Goal: Information Seeking & Learning: Learn about a topic

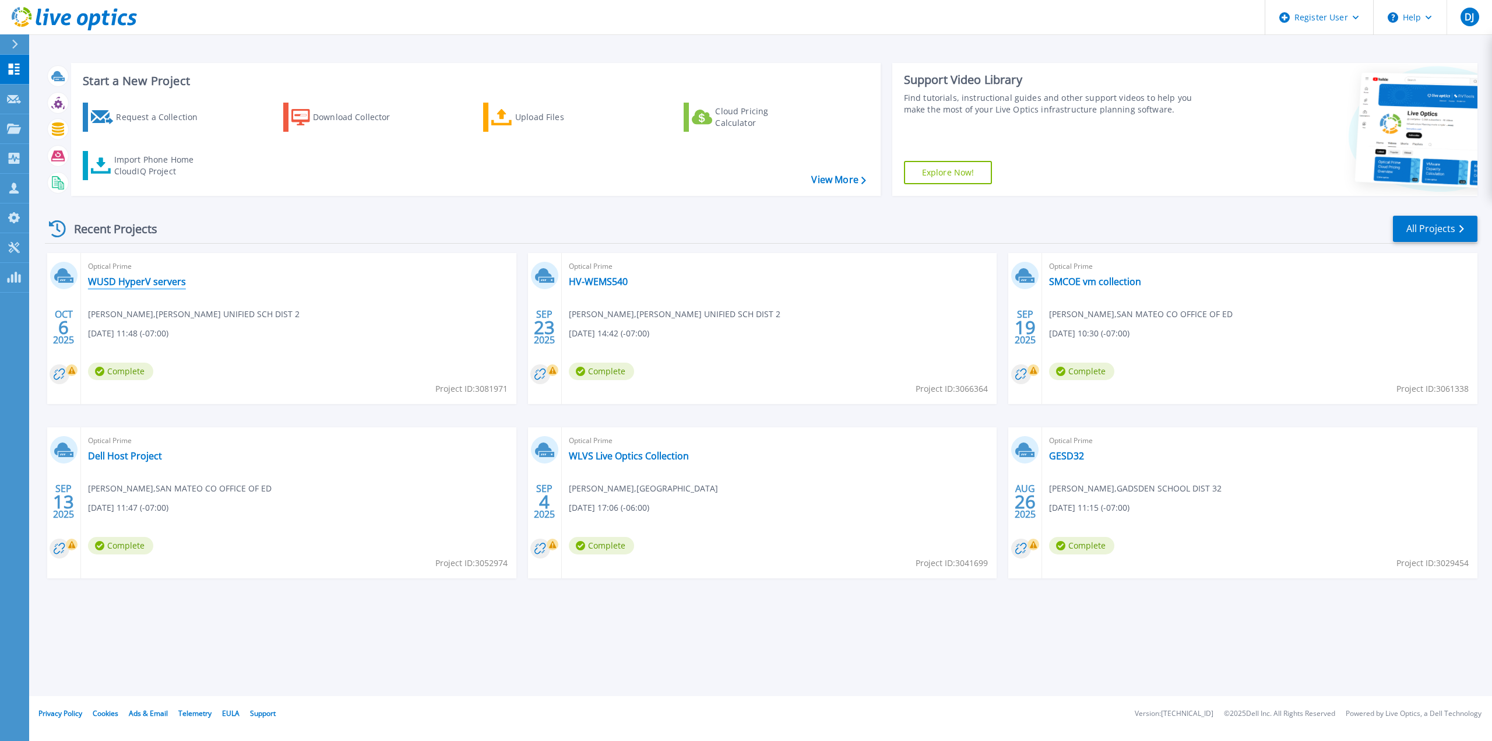
click at [128, 278] on link "WUSD HyperV servers" at bounding box center [137, 282] width 98 height 12
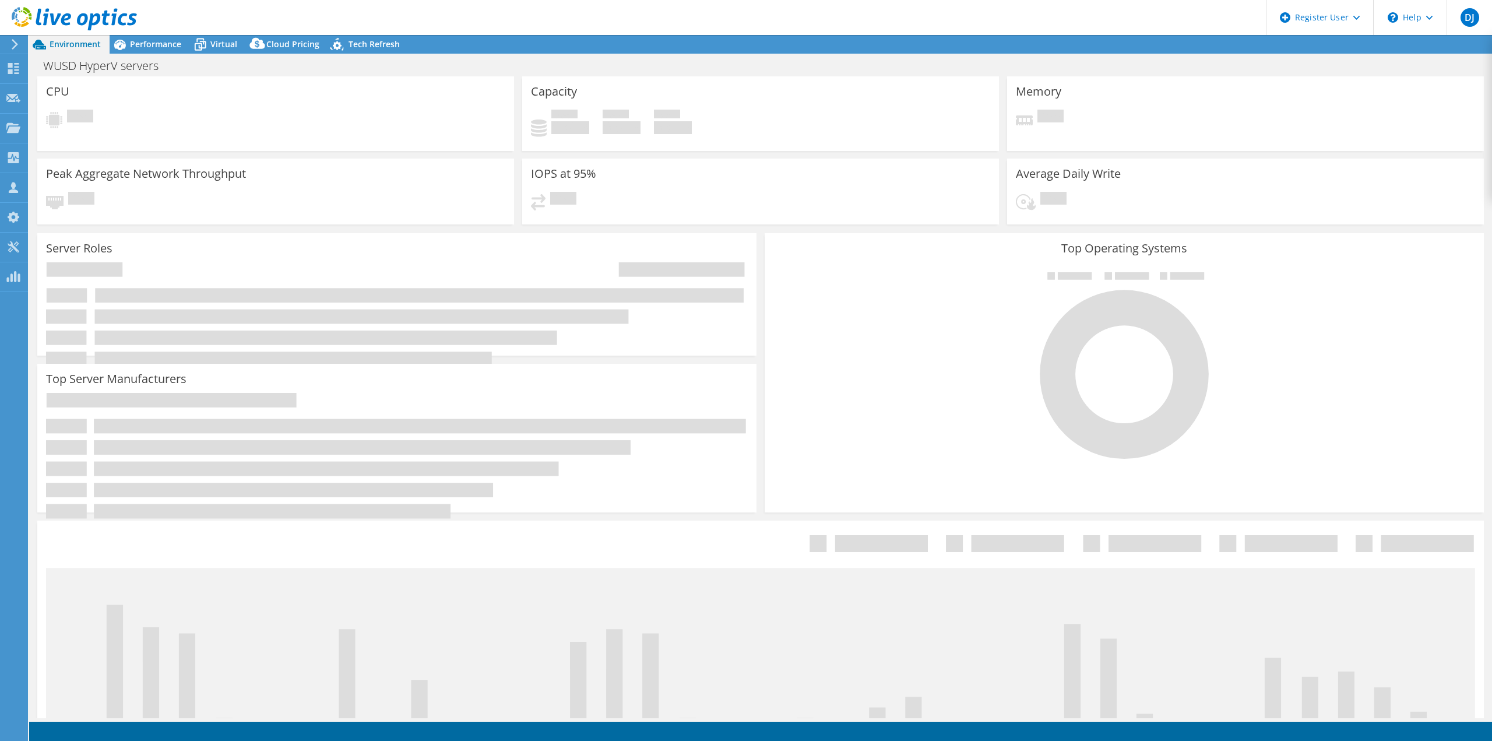
select select "USD"
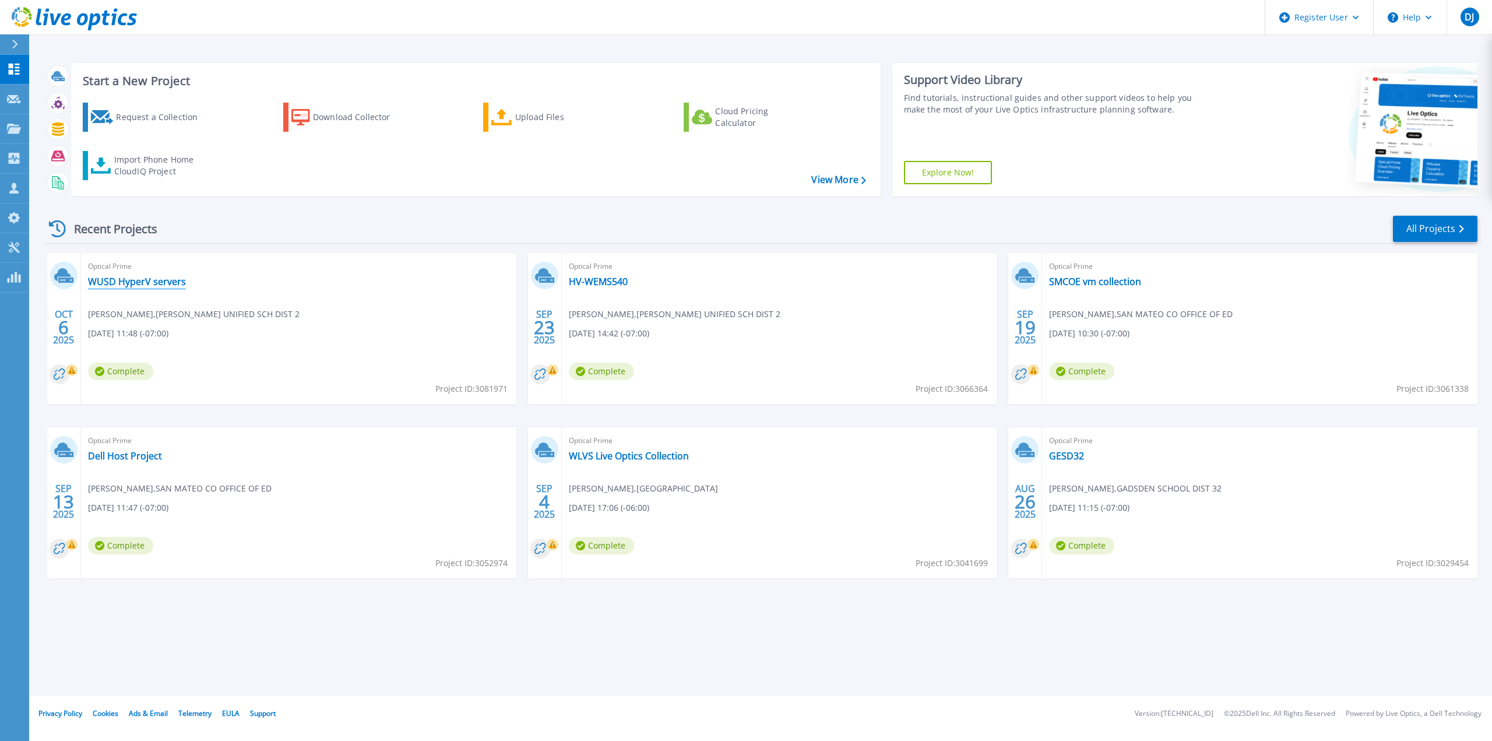
click at [119, 279] on link "WUSD HyperV servers" at bounding box center [137, 282] width 98 height 12
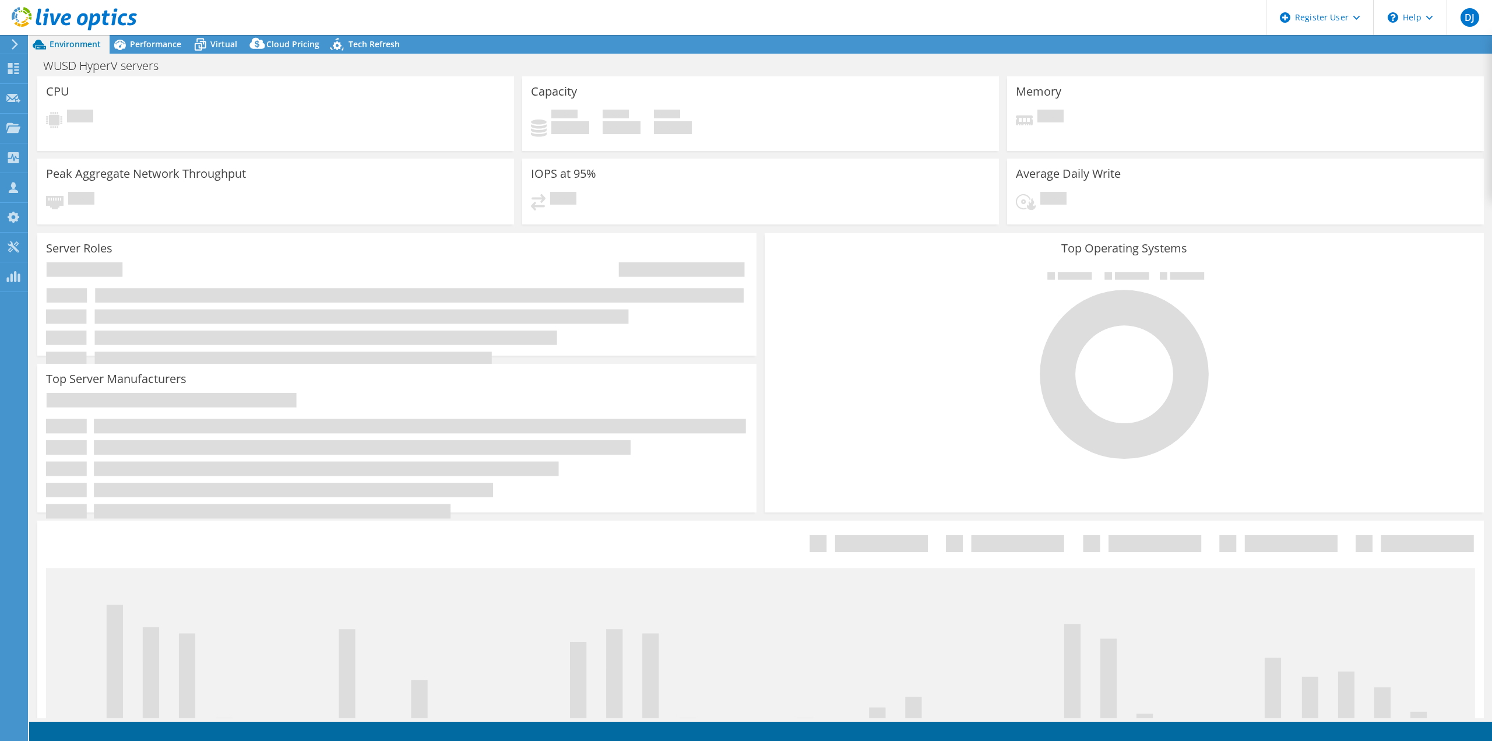
select select "USD"
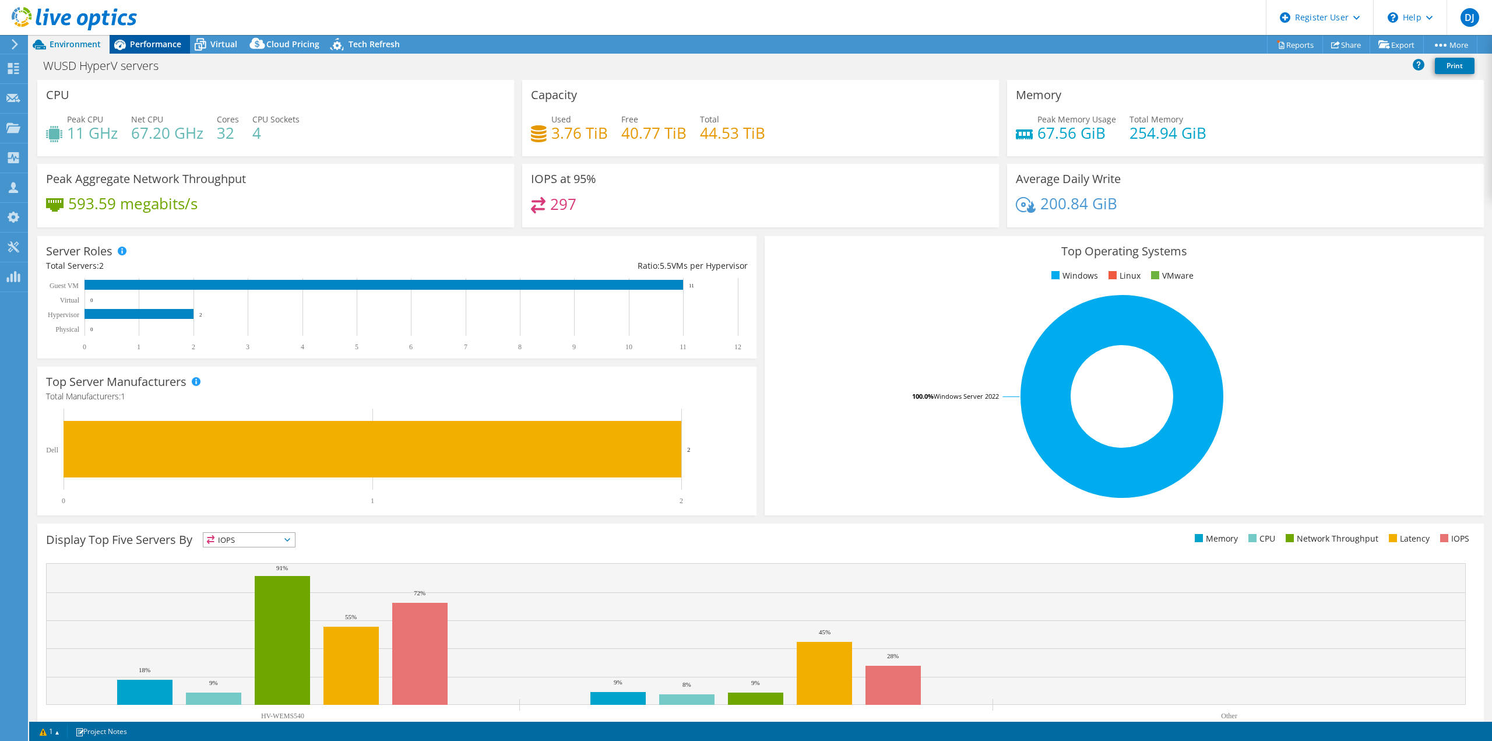
click at [158, 41] on span "Performance" at bounding box center [155, 43] width 51 height 11
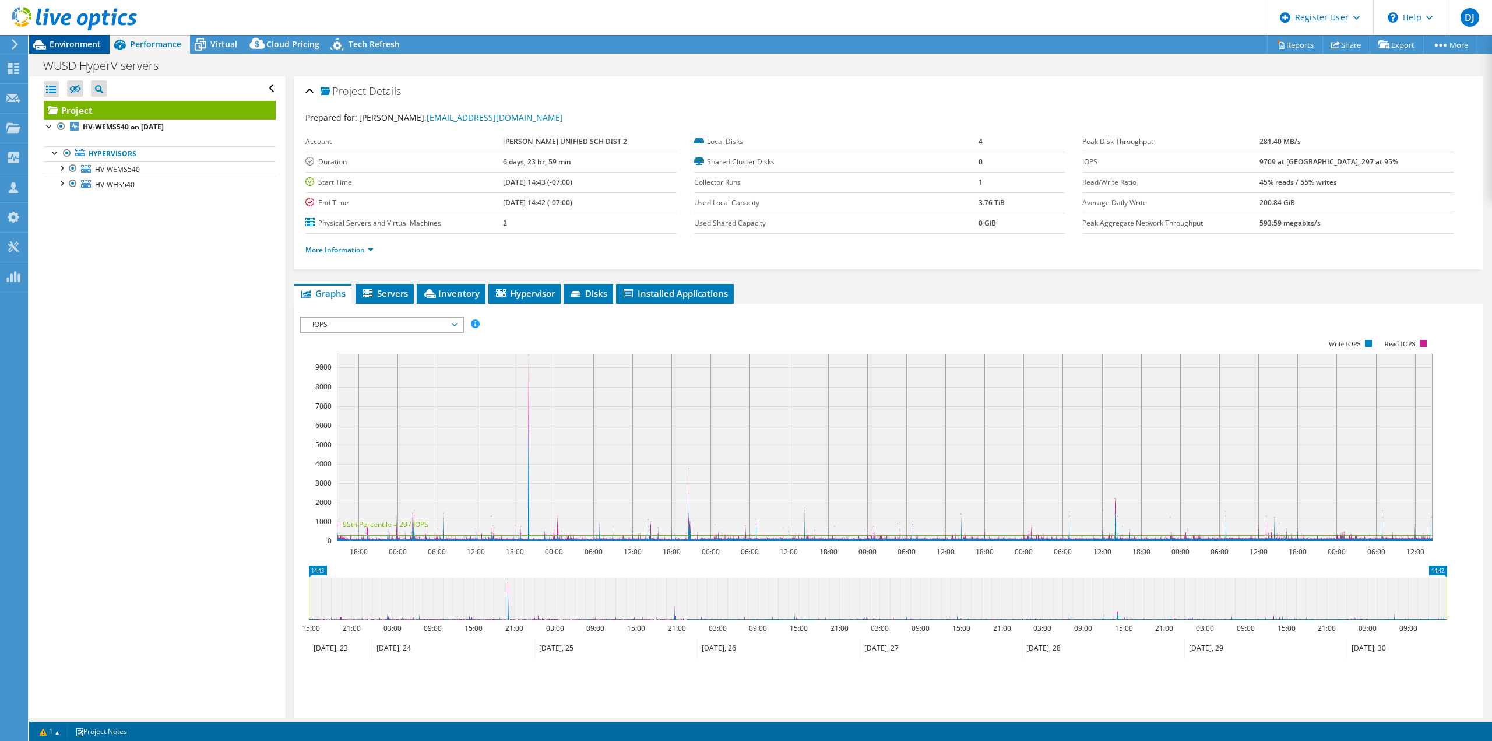
click at [85, 43] on span "Environment" at bounding box center [75, 43] width 51 height 11
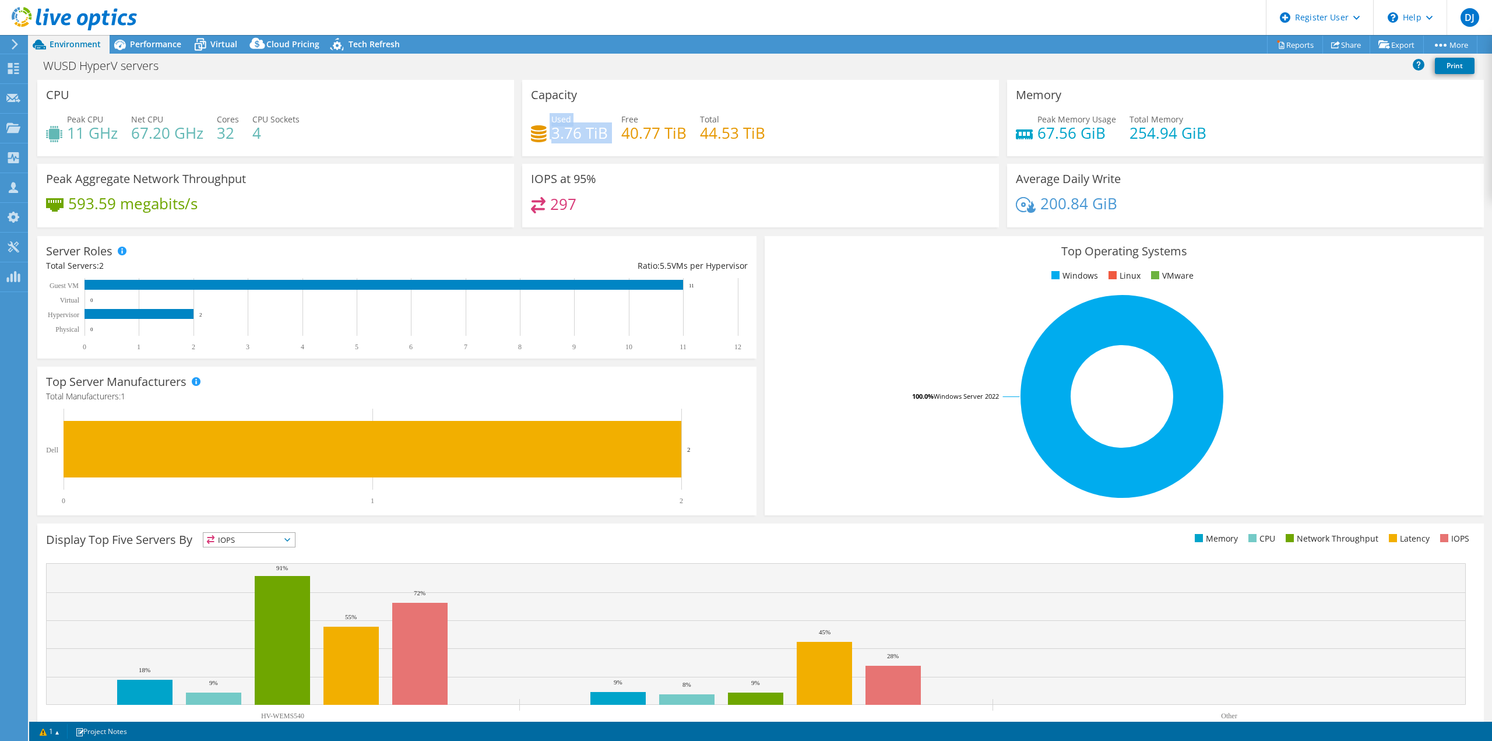
drag, startPoint x: 607, startPoint y: 134, endPoint x: 546, endPoint y: 133, distance: 61.2
click at [546, 133] on div "Used 3.76 TiB Free 40.77 TiB Total 44.53 TiB" at bounding box center [760, 132] width 459 height 38
click at [147, 41] on span "Performance" at bounding box center [155, 43] width 51 height 11
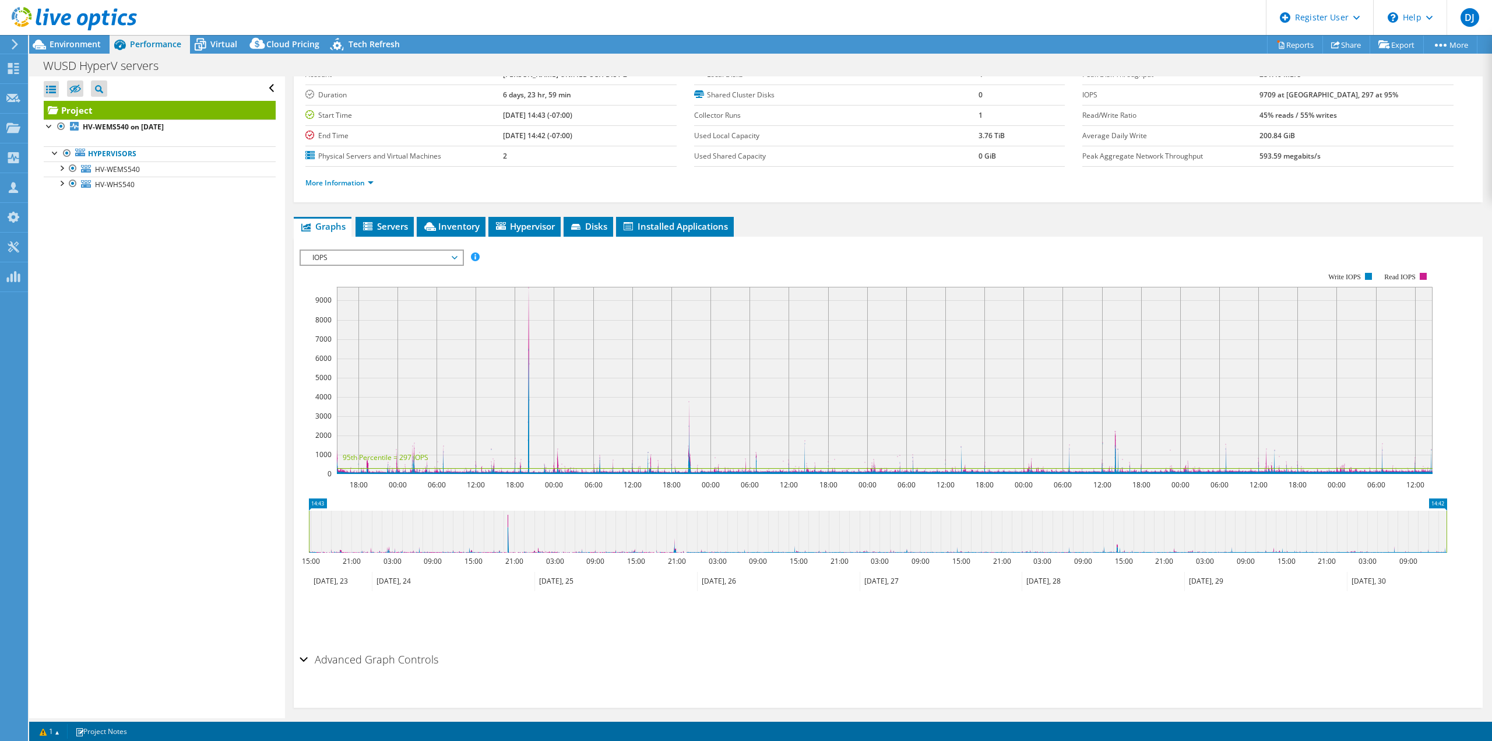
scroll to position [77, 0]
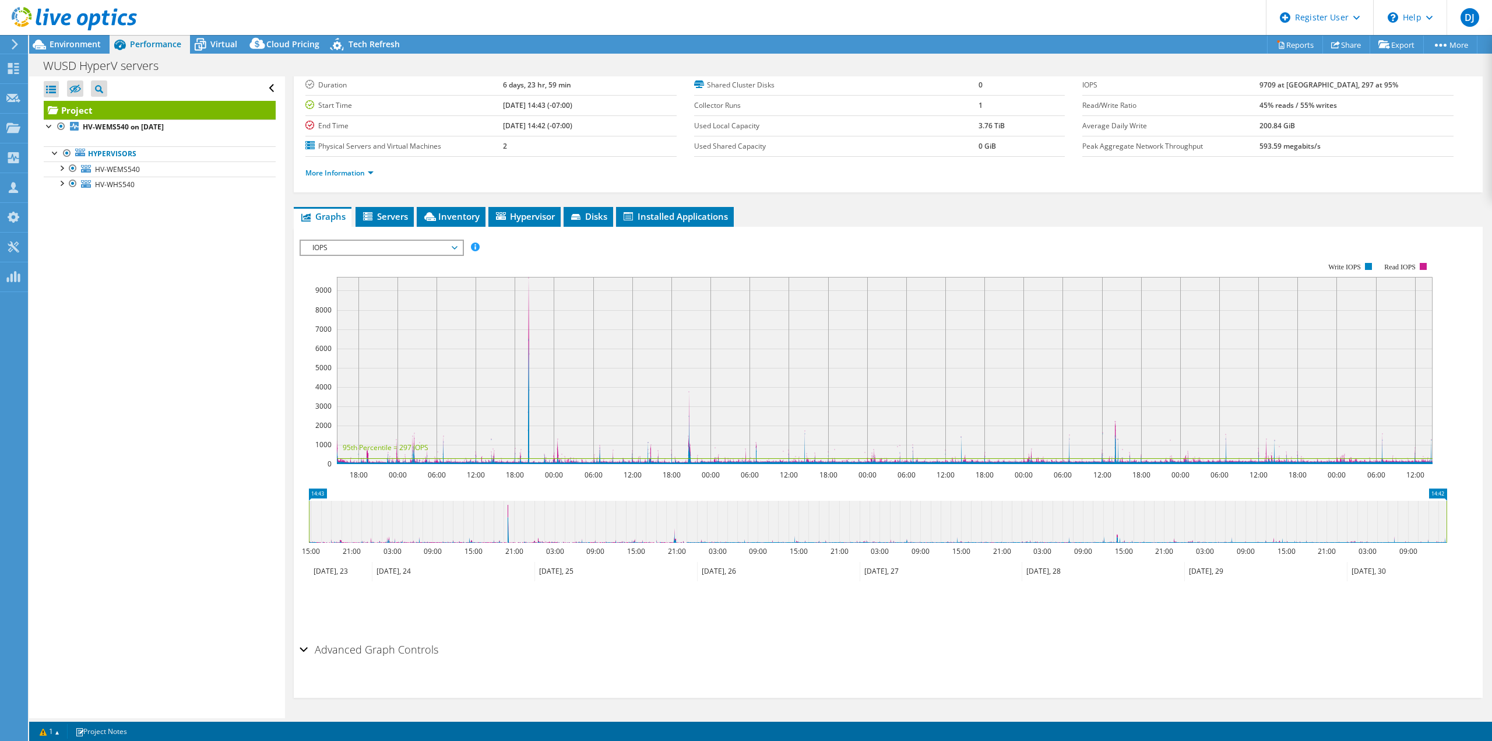
click at [368, 251] on span "IOPS" at bounding box center [382, 248] width 150 height 14
click at [303, 381] on li "All" at bounding box center [381, 388] width 161 height 14
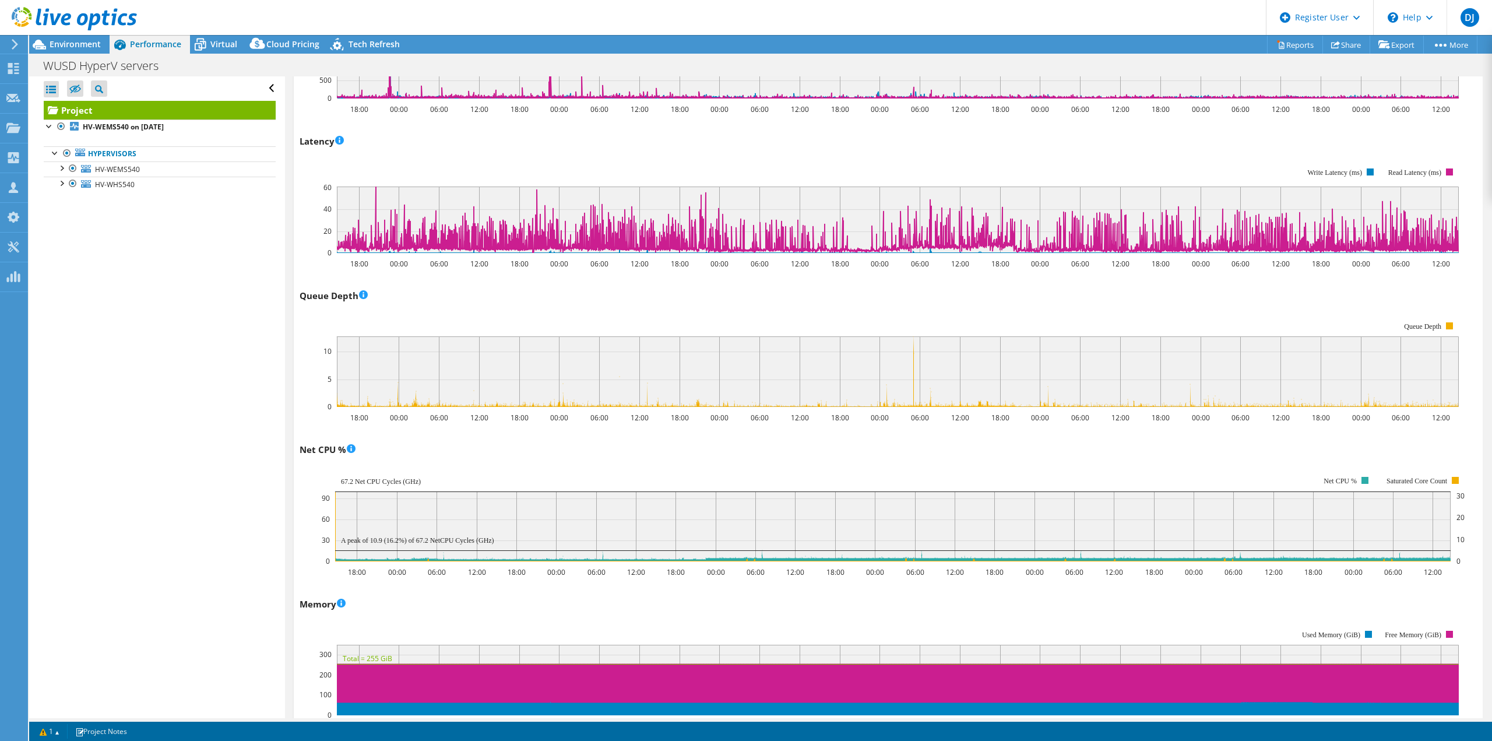
scroll to position [776, 0]
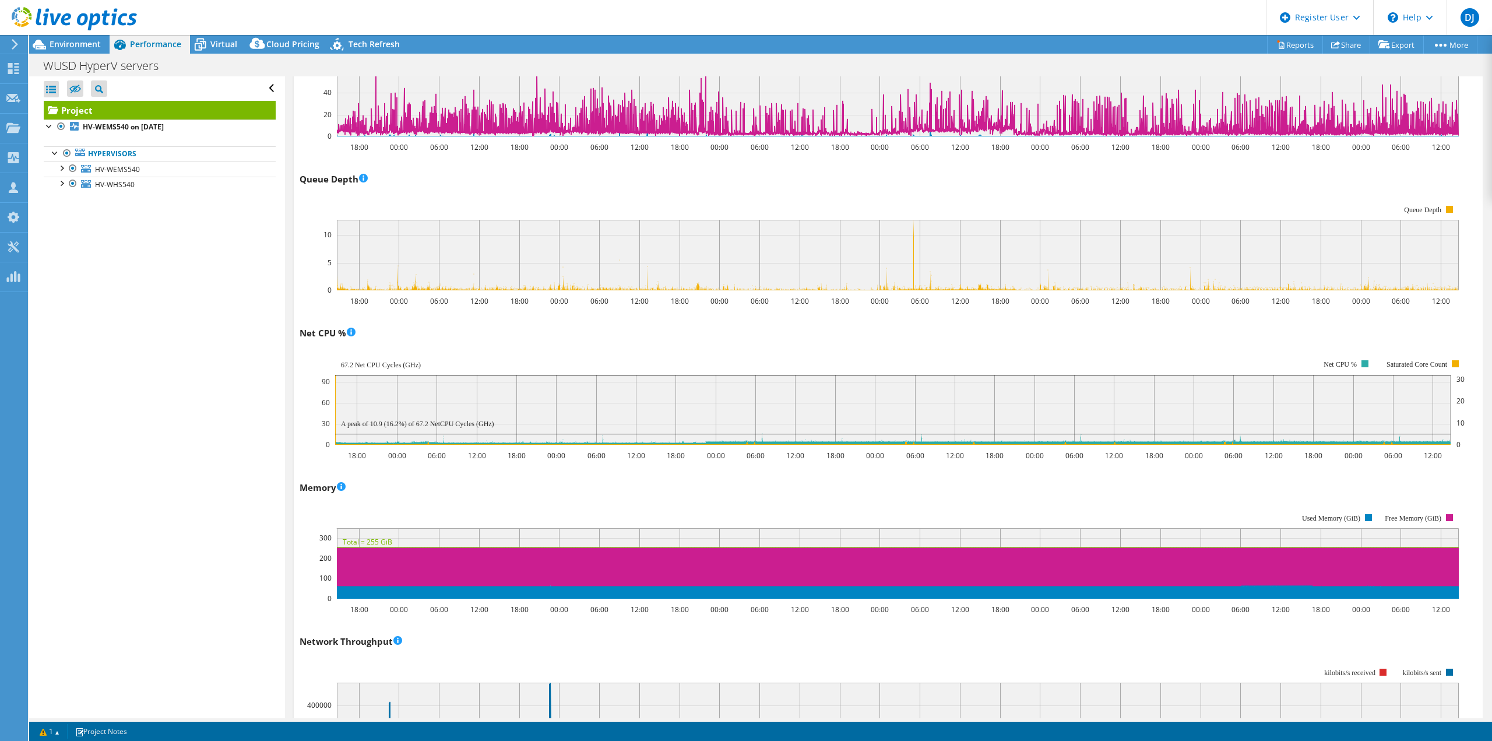
drag, startPoint x: 423, startPoint y: 365, endPoint x: 359, endPoint y: 365, distance: 63.5
click at [360, 365] on icon "18:00 00:00 06:00 12:00 18:00 00:00 06:00 12:00 18:00 00:00 06:00 12:00 18:00 0…" at bounding box center [884, 402] width 1168 height 117
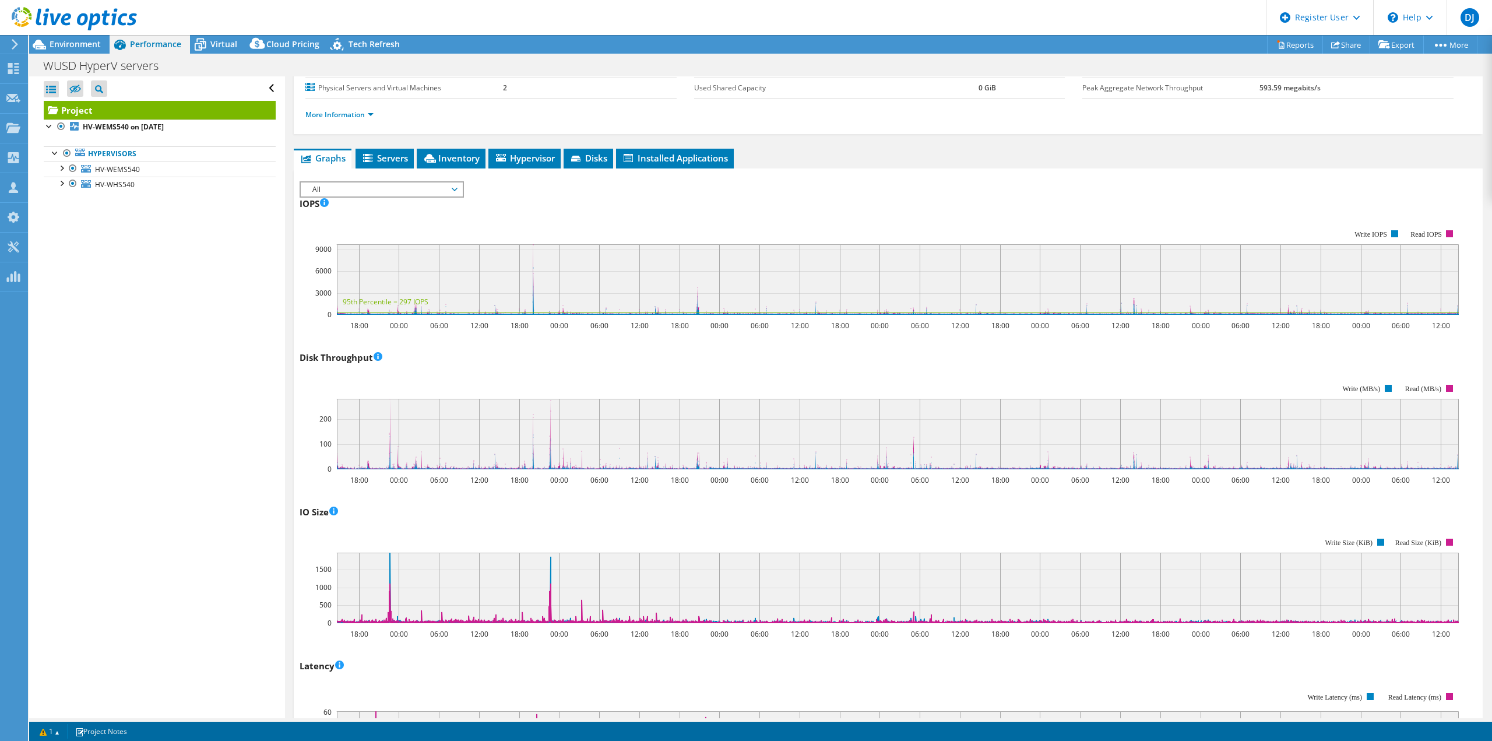
scroll to position [0, 0]
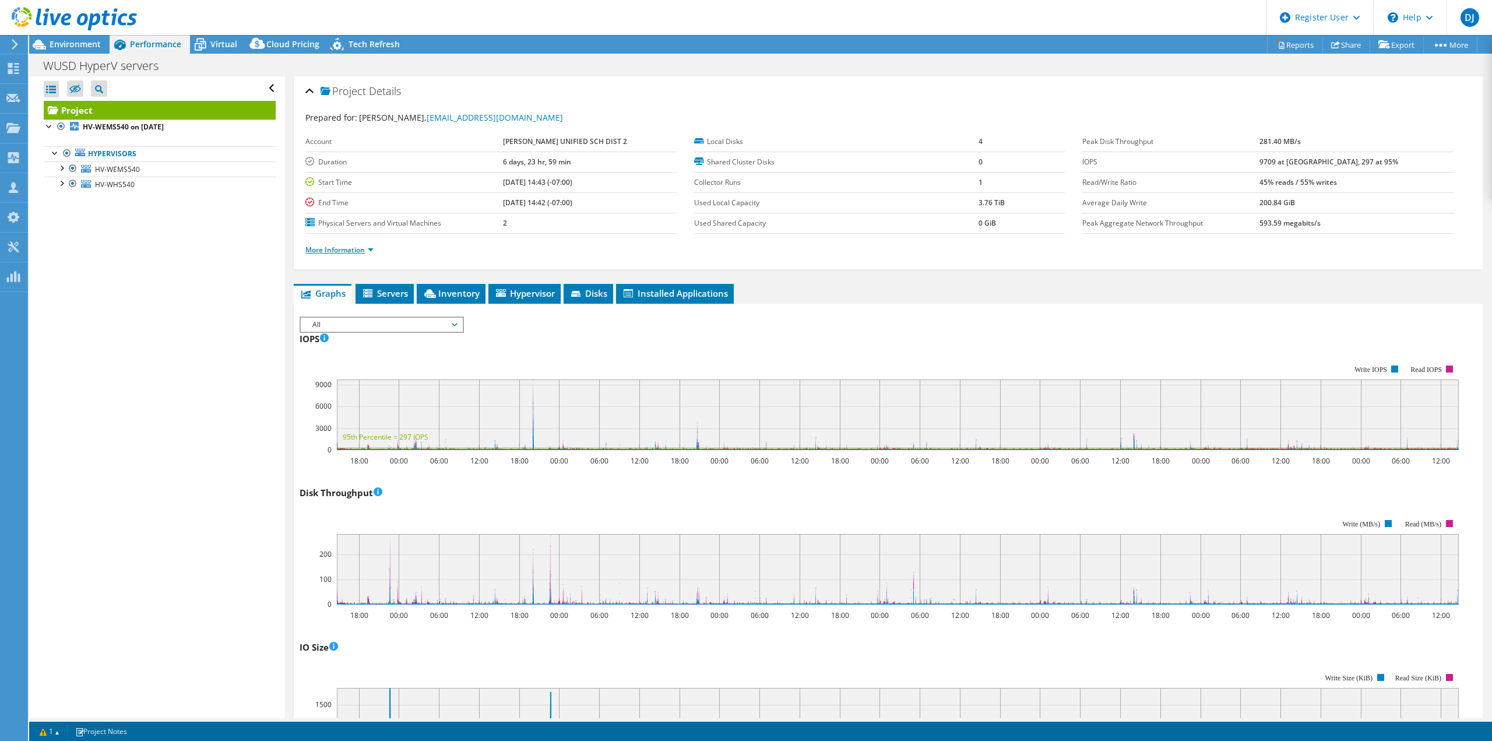
click at [365, 251] on link "More Information" at bounding box center [339, 250] width 68 height 10
